Goal: Task Accomplishment & Management: Complete application form

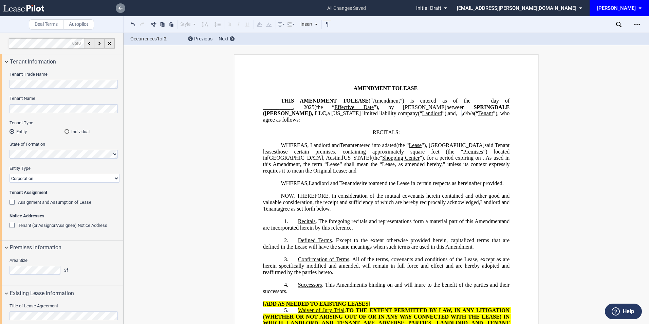
click at [122, 10] on link at bounding box center [121, 8] width 10 height 10
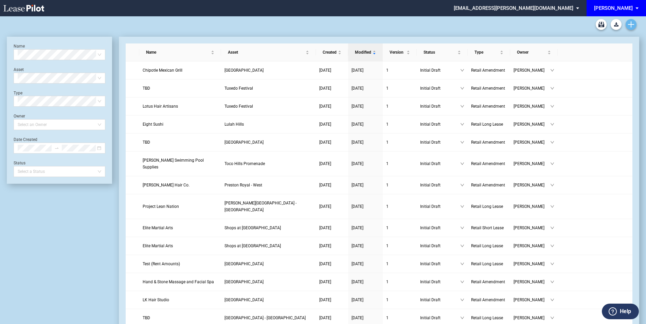
click at [633, 23] on icon "Create new document" at bounding box center [631, 24] width 6 height 6
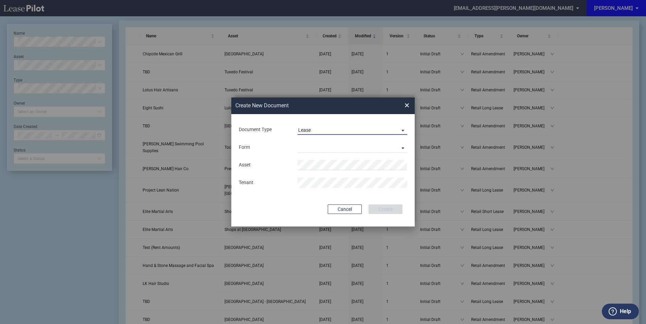
click at [313, 130] on span "Lease" at bounding box center [346, 130] width 97 height 7
click at [315, 146] on div "Amendment" at bounding box center [312, 146] width 29 height 7
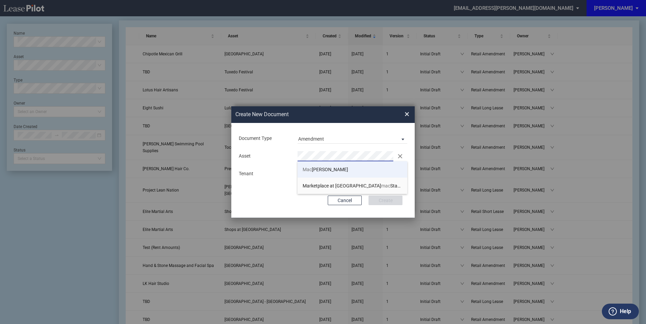
click at [320, 169] on span "Mac [PERSON_NAME]" at bounding box center [326, 169] width 46 height 5
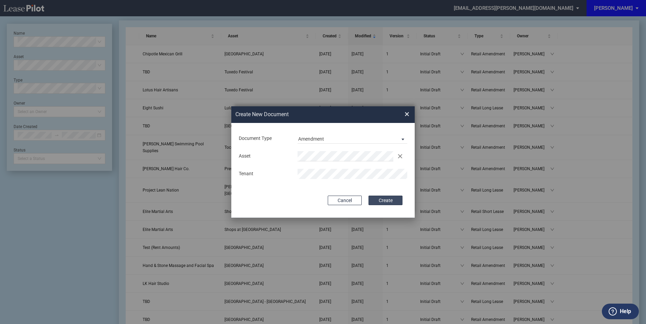
click at [388, 203] on button "Create" at bounding box center [386, 201] width 34 height 10
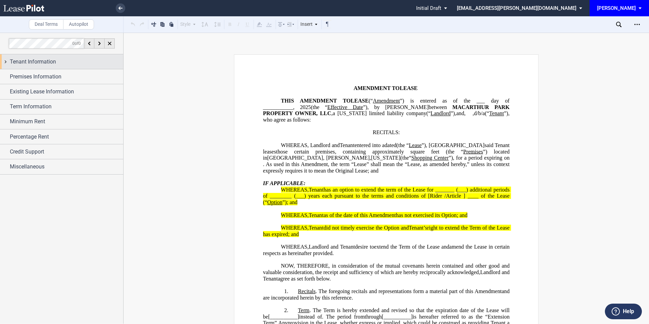
click at [44, 62] on span "Tenant Information" at bounding box center [33, 62] width 46 height 8
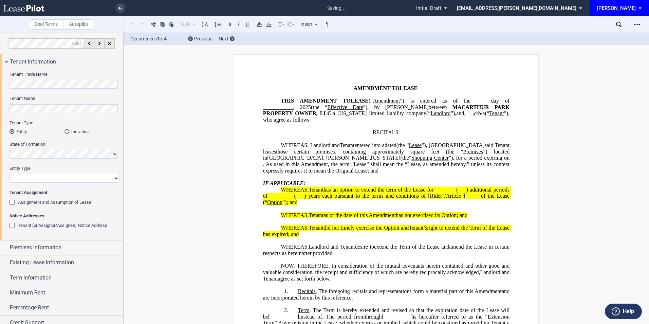
click at [45, 176] on select "Corporation Limited Liability Company General Partnership Limited Partnership O…" at bounding box center [65, 178] width 110 height 9
select select "corporation"
click at [10, 174] on select "Corporation Limited Liability Company General Partnership Limited Partnership O…" at bounding box center [65, 178] width 110 height 9
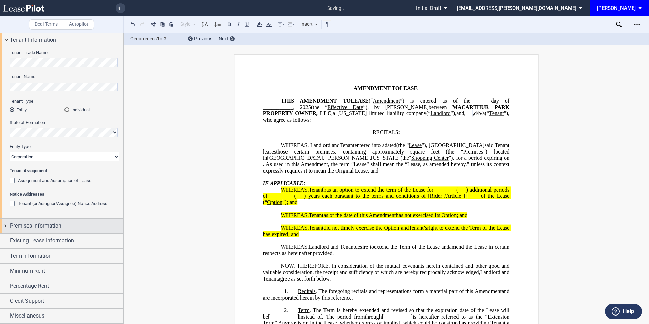
click at [38, 219] on div "Premises Information" at bounding box center [61, 226] width 123 height 15
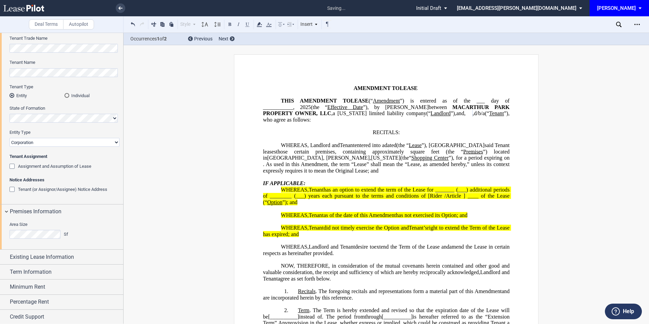
click at [37, 225] on div "Area Size Sf" at bounding box center [39, 233] width 69 height 24
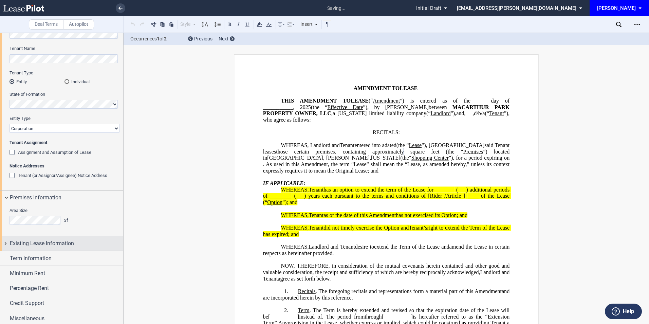
click at [28, 241] on span "Existing Lease Information" at bounding box center [42, 243] width 64 height 8
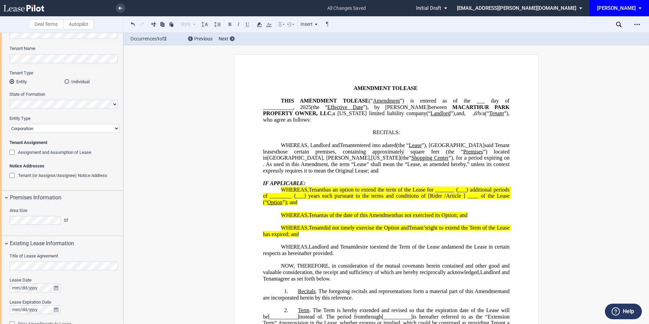
click at [66, 261] on div "Title of Lease Agreement" at bounding box center [65, 261] width 110 height 17
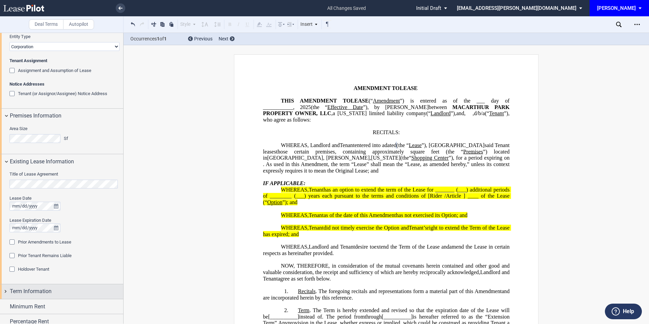
scroll to position [141, 0]
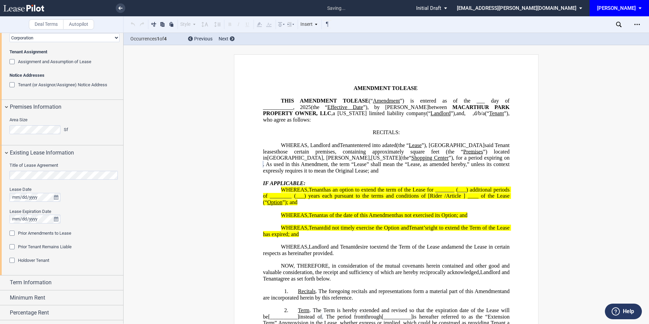
click at [13, 234] on div "Prior Amendments to Lease" at bounding box center [13, 234] width 7 height 7
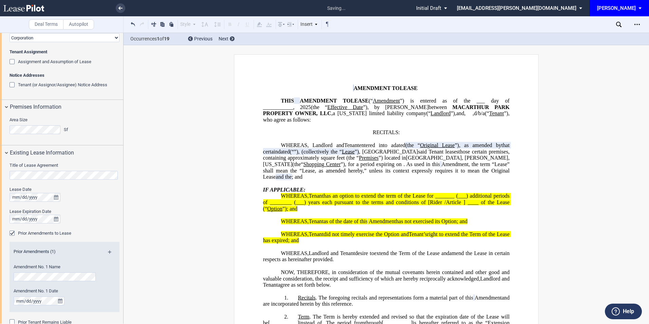
click at [109, 251] on md-icon at bounding box center [112, 254] width 9 height 8
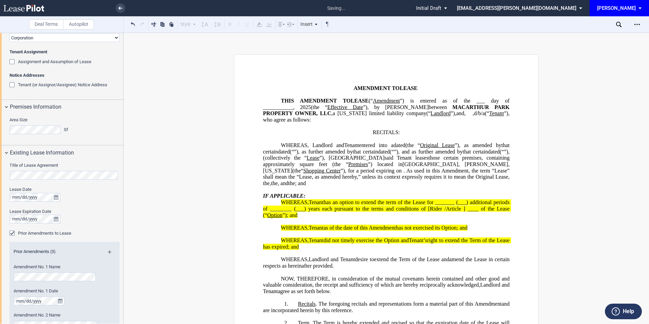
click at [109, 251] on md-icon at bounding box center [112, 254] width 9 height 8
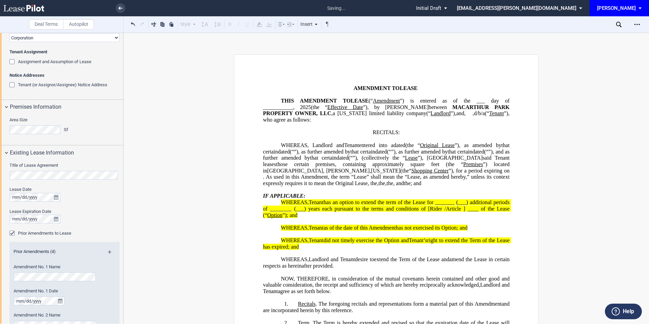
click at [109, 251] on md-icon at bounding box center [112, 254] width 9 height 8
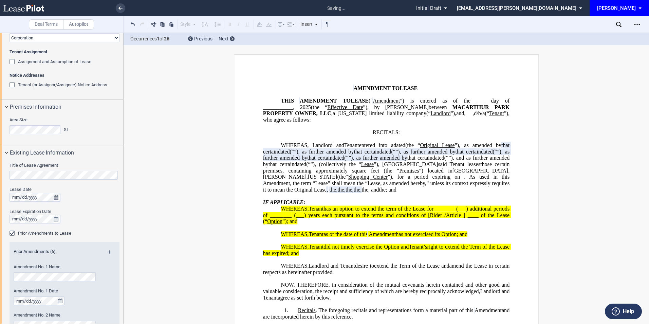
click at [109, 251] on md-icon at bounding box center [112, 254] width 9 height 8
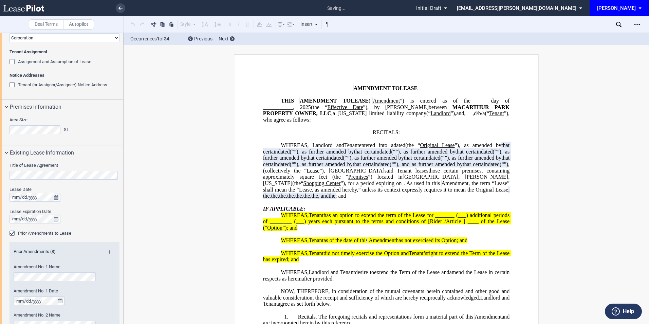
click at [109, 251] on md-icon at bounding box center [112, 254] width 9 height 8
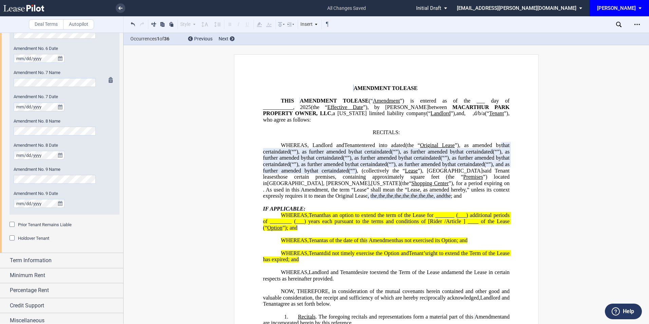
scroll to position [629, 0]
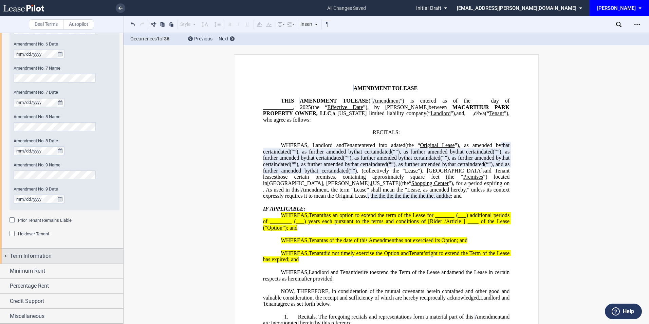
click at [43, 257] on span "Term Information" at bounding box center [31, 256] width 42 height 8
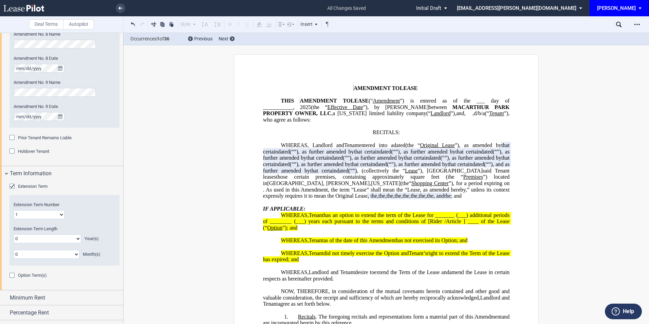
scroll to position [720, 0]
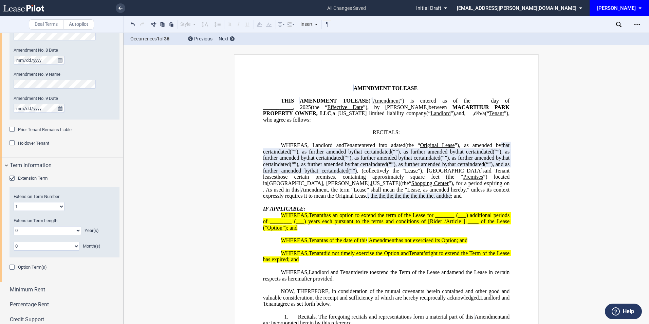
click at [56, 229] on select "0 1 2 3 4 5 6 7 8 9 10 11 12 13 14 15 16 17 18 19 20" at bounding box center [48, 230] width 68 height 9
select select "number:1"
click at [14, 226] on select "0 1 2 3 4 5 6 7 8 9 10 11 12 13 14 15 16 17 18 19 20" at bounding box center [48, 230] width 68 height 9
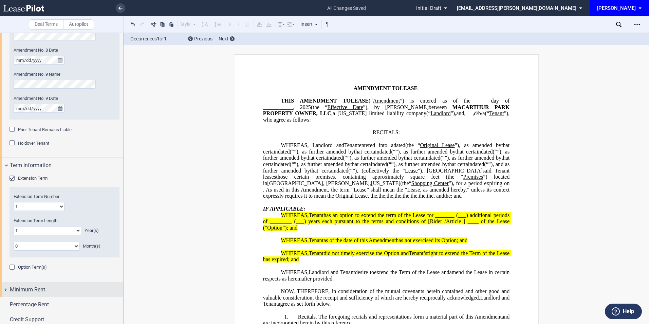
click at [39, 286] on span "Minimum Rent" at bounding box center [27, 290] width 35 height 8
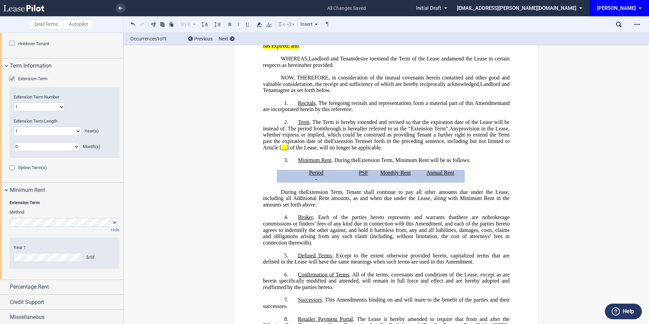
scroll to position [821, 0]
click at [54, 301] on div "Credit Support" at bounding box center [66, 301] width 113 height 8
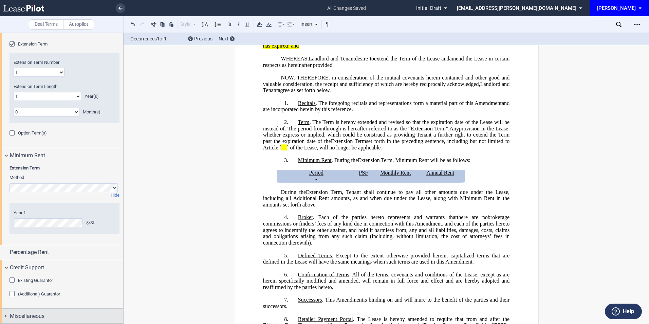
click at [47, 316] on div "Miscellaneous" at bounding box center [66, 316] width 113 height 8
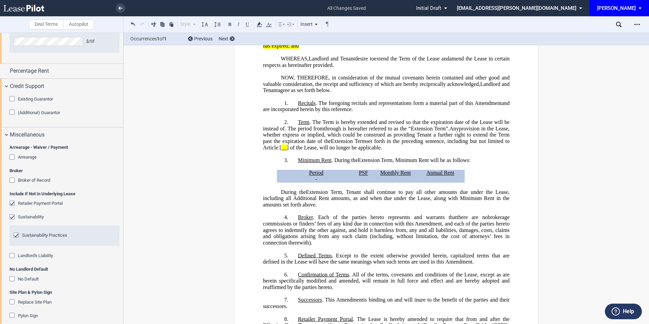
click at [14, 203] on div "Retailer Payment Portal" at bounding box center [13, 204] width 7 height 7
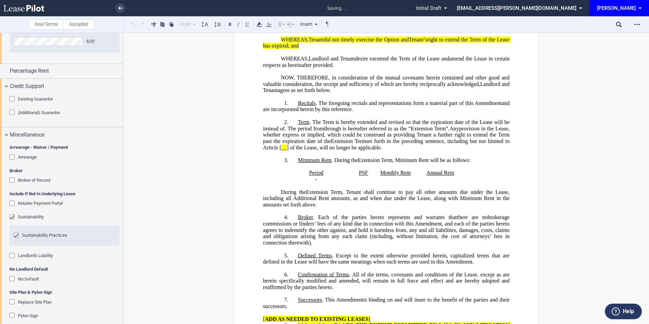
click at [11, 215] on div "Sustainability" at bounding box center [13, 217] width 7 height 7
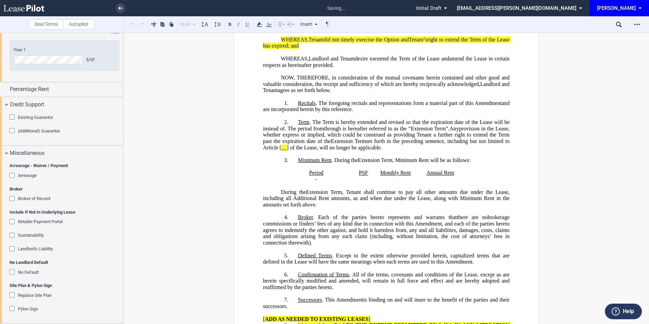
scroll to position [1017, 0]
click at [12, 270] on div "No Default" at bounding box center [13, 272] width 7 height 7
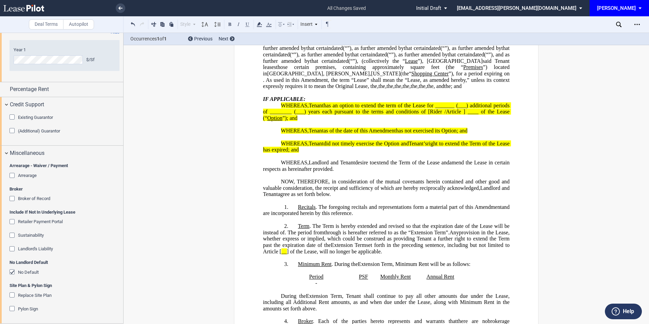
scroll to position [0, 0]
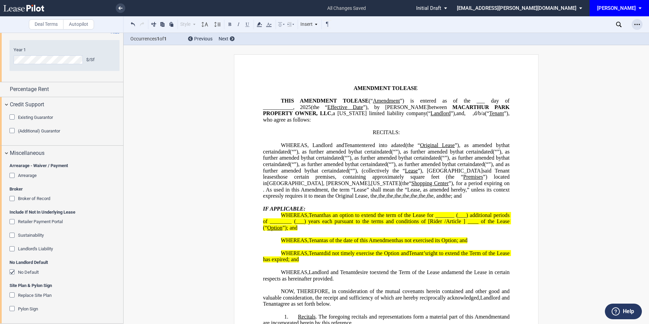
click at [637, 21] on div "Open Lease options menu" at bounding box center [637, 24] width 11 height 11
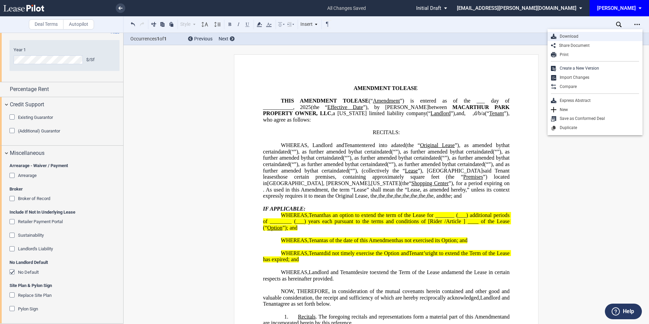
click at [588, 35] on div "Download" at bounding box center [598, 37] width 83 height 6
